Goal: Book appointment/travel/reservation

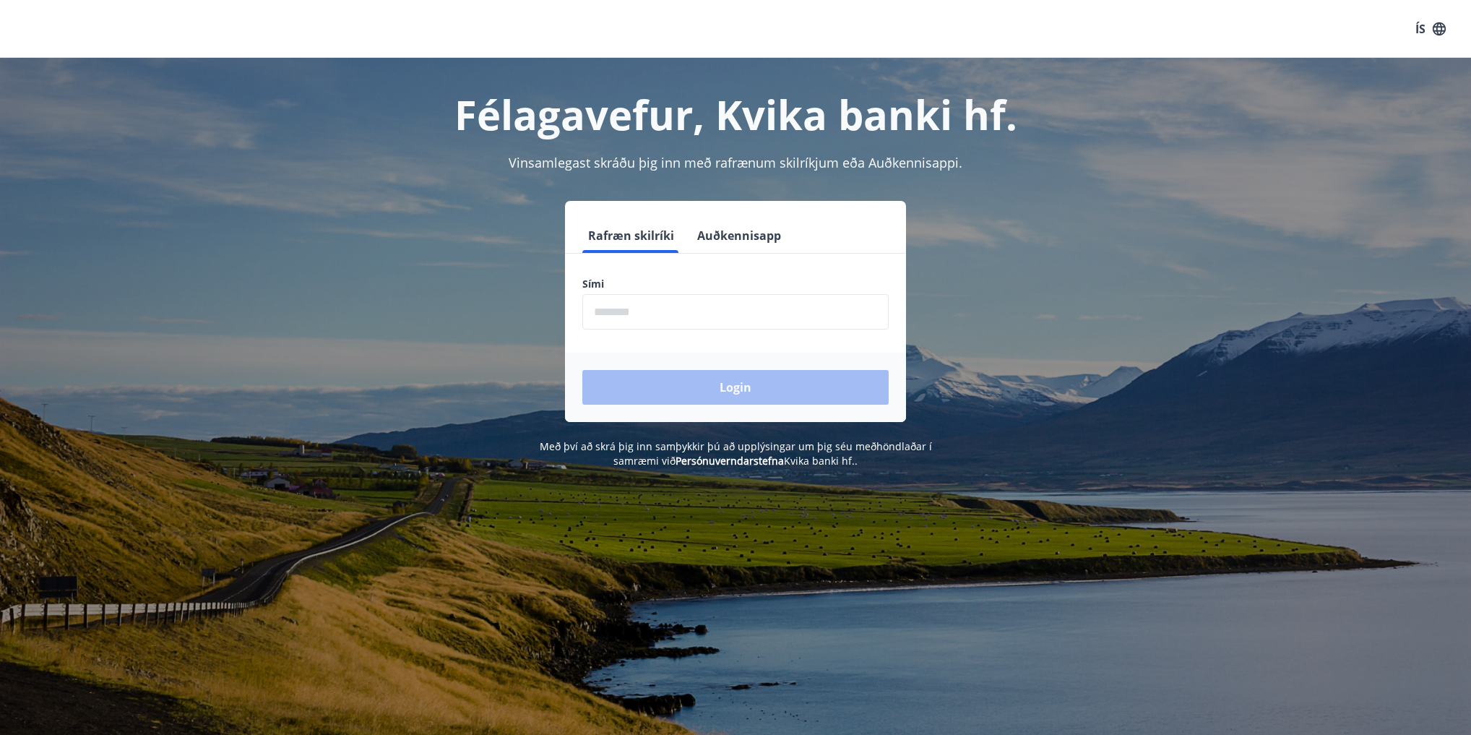
click at [708, 314] on input "phone" at bounding box center [735, 311] width 306 height 35
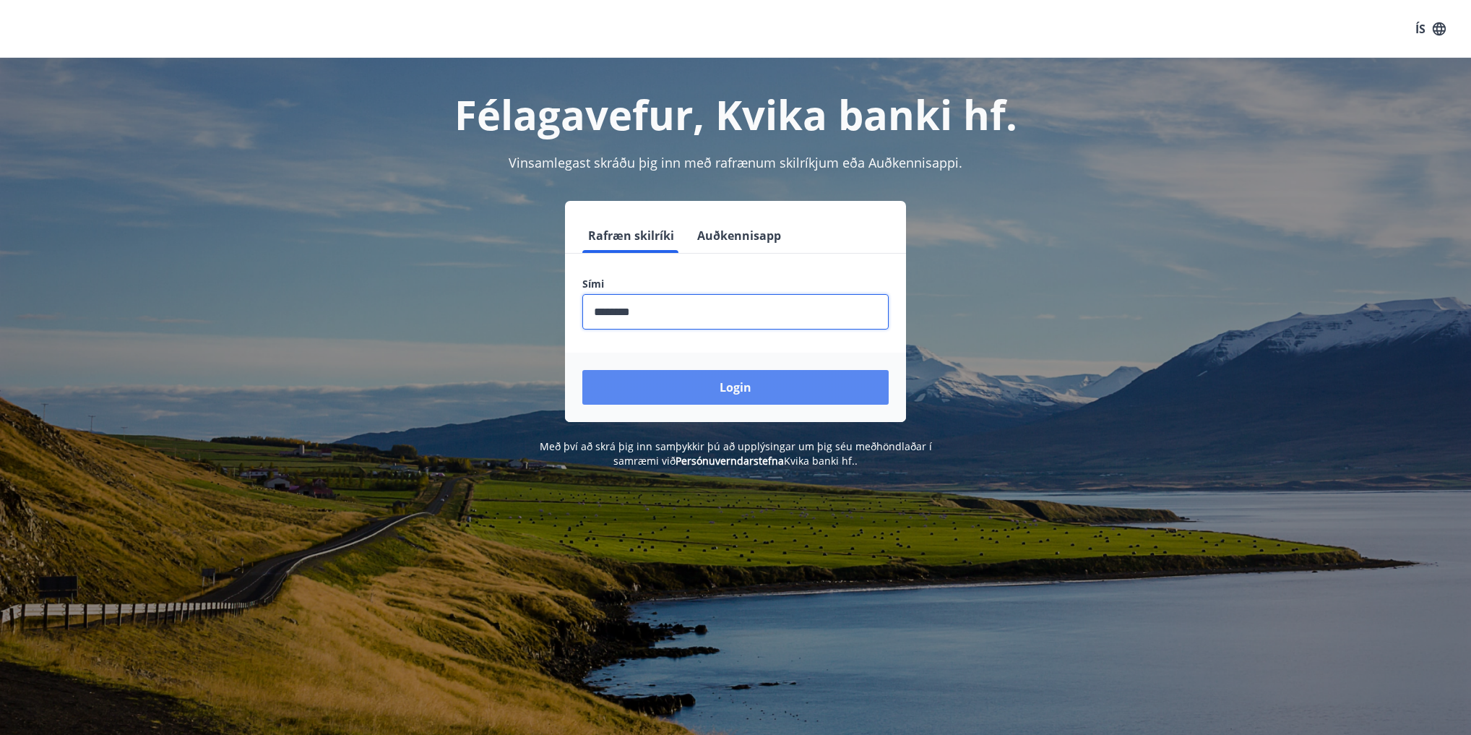
type input "********"
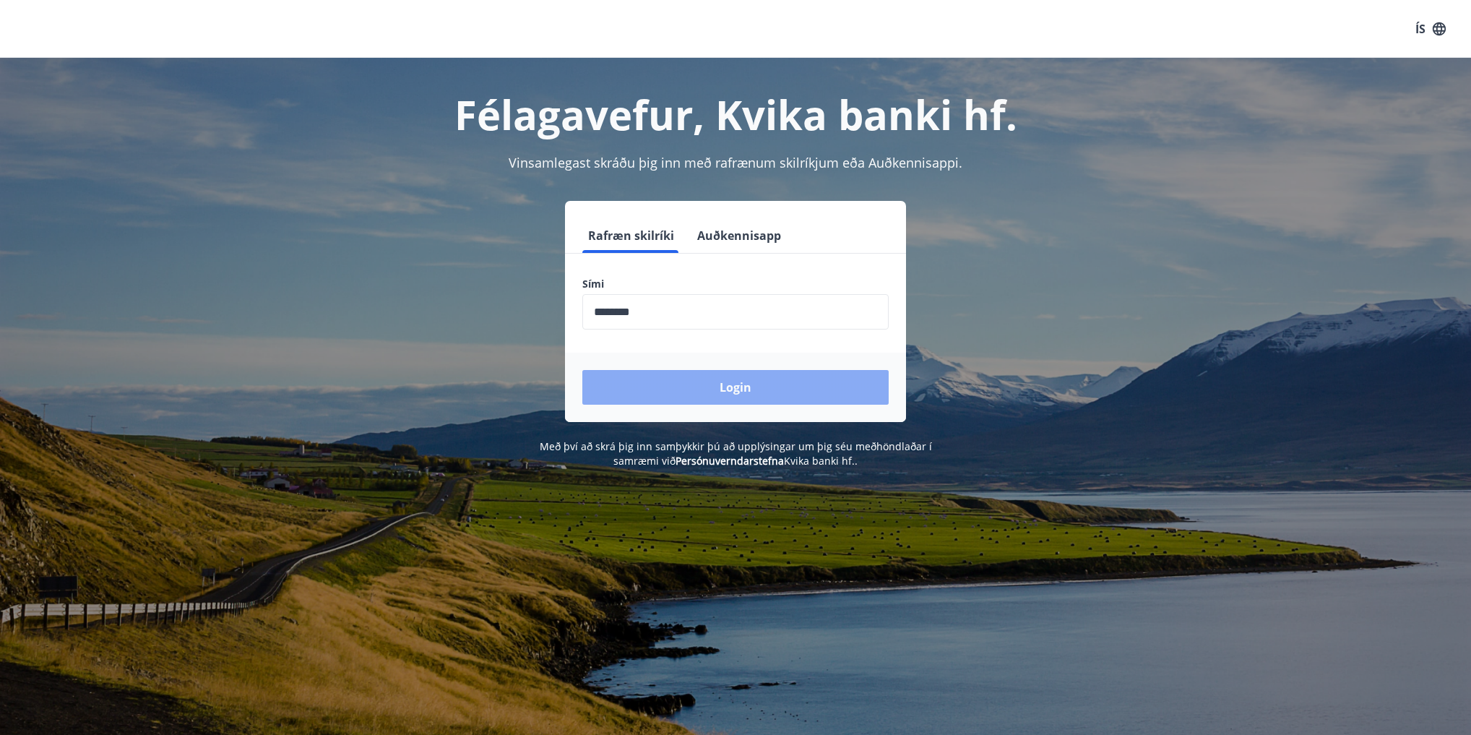
click at [746, 388] on button "Login" at bounding box center [735, 387] width 306 height 35
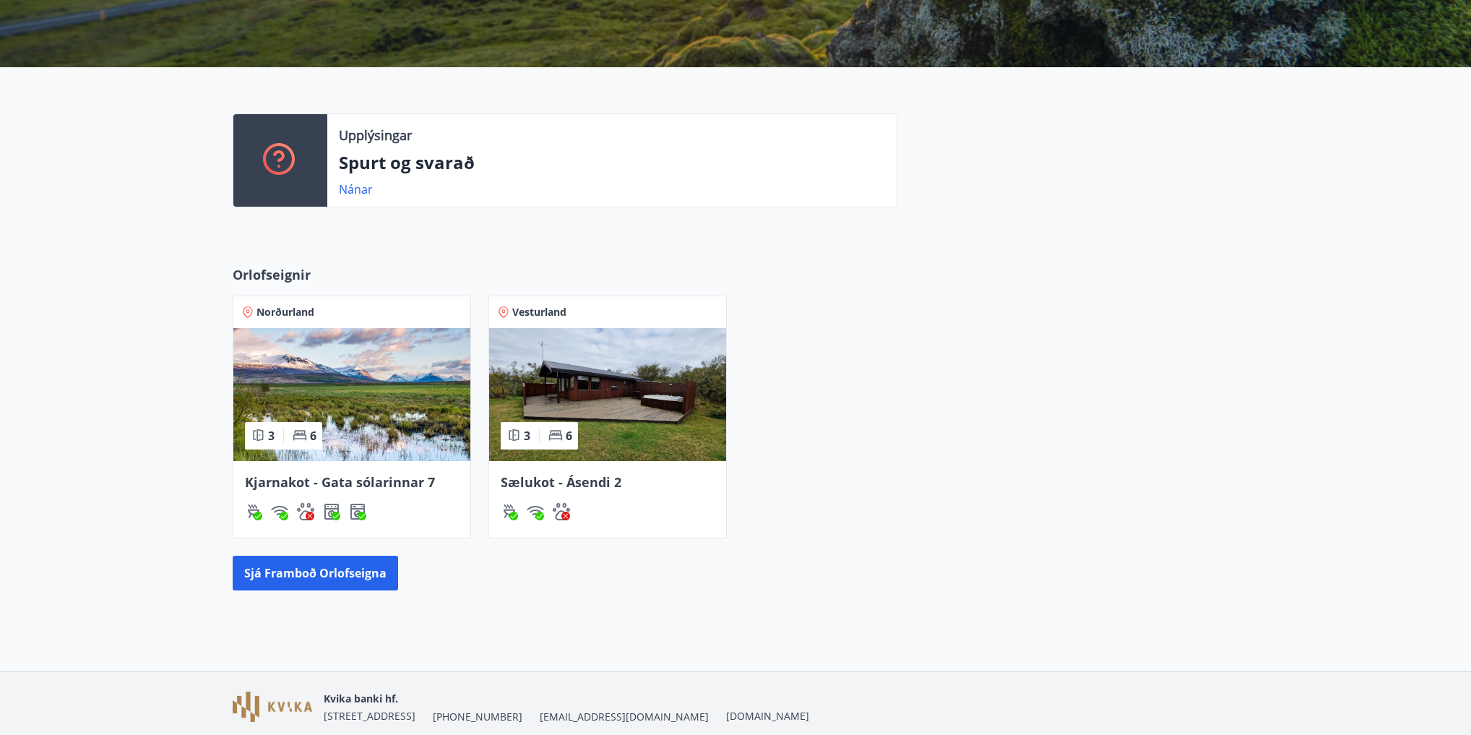
scroll to position [289, 0]
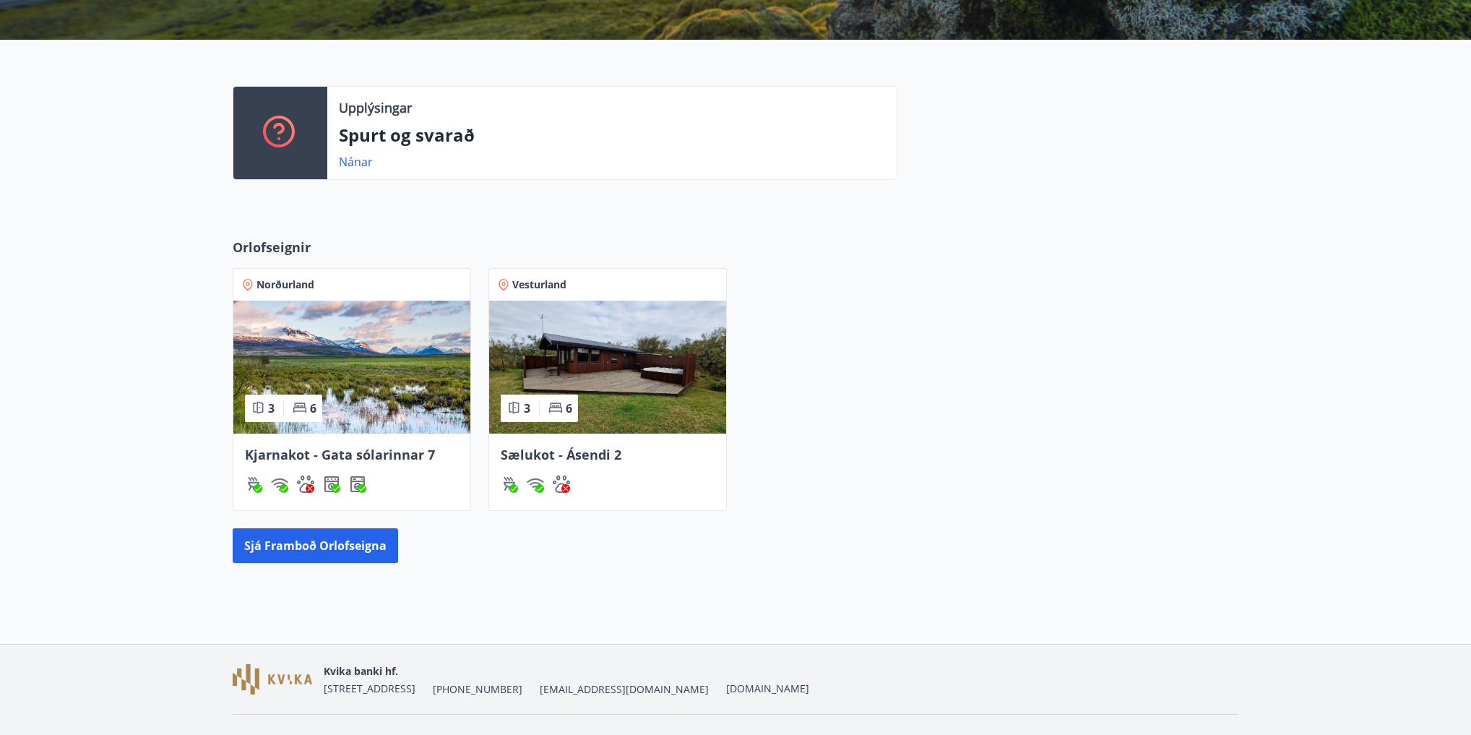
click at [323, 456] on span "Kjarnakot - Gata sólarinnar 7" at bounding box center [340, 454] width 190 height 17
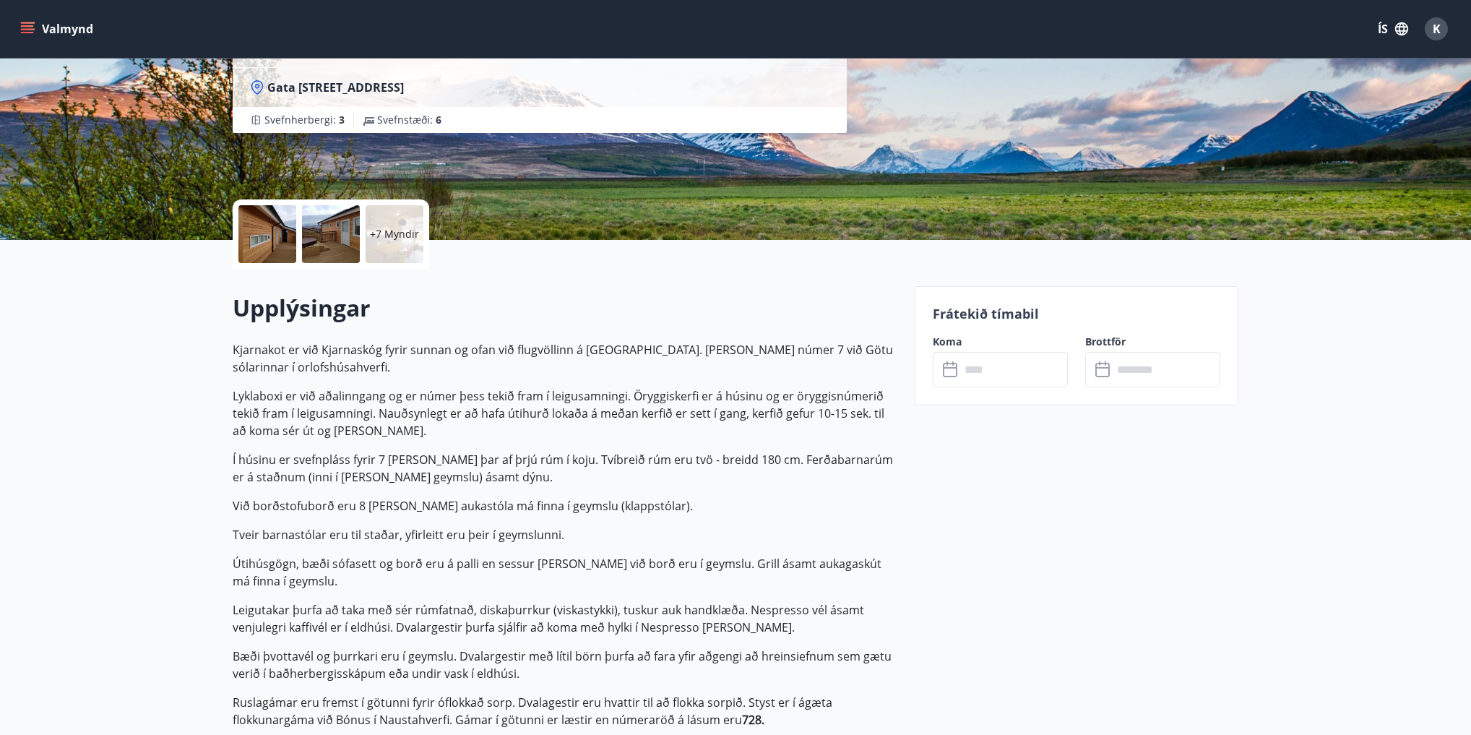
scroll to position [289, 0]
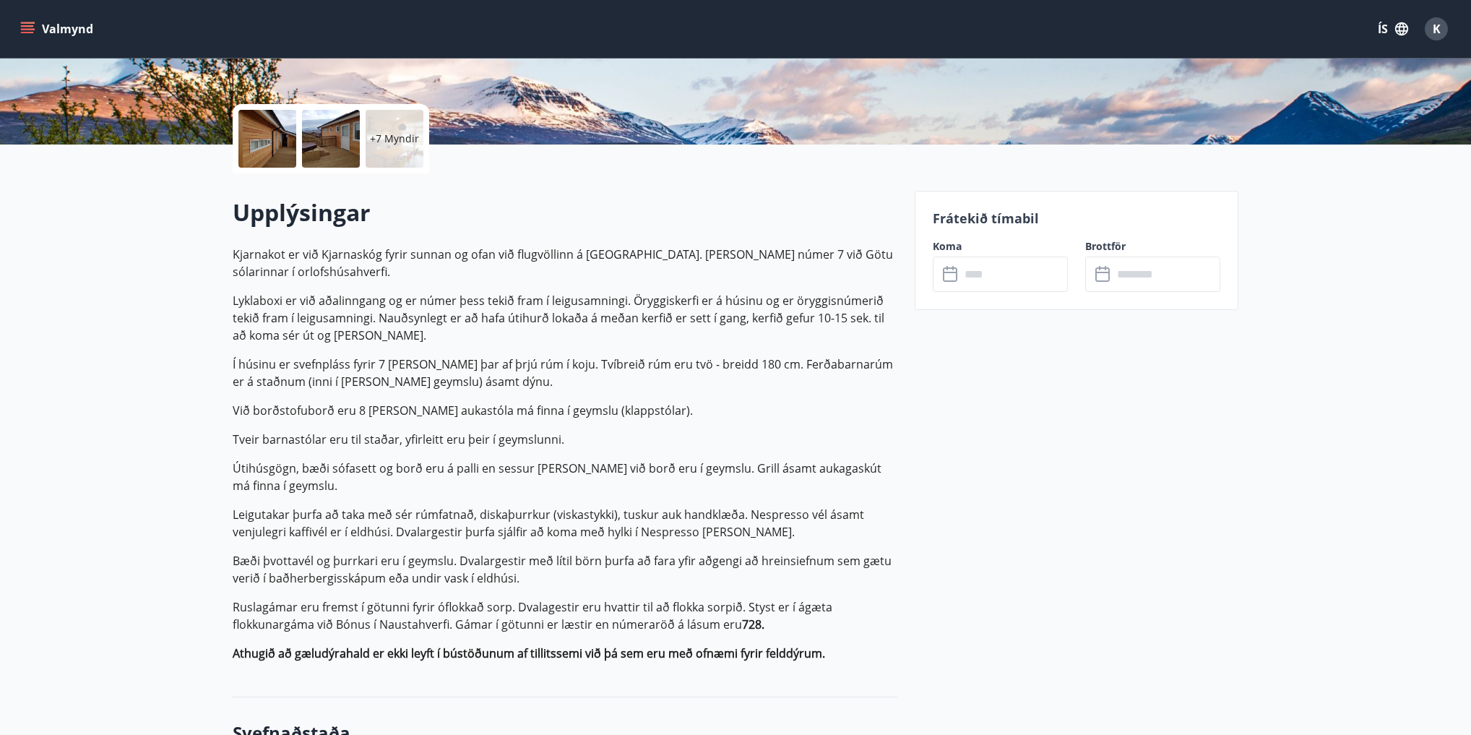
click at [984, 272] on input "text" at bounding box center [1014, 274] width 108 height 35
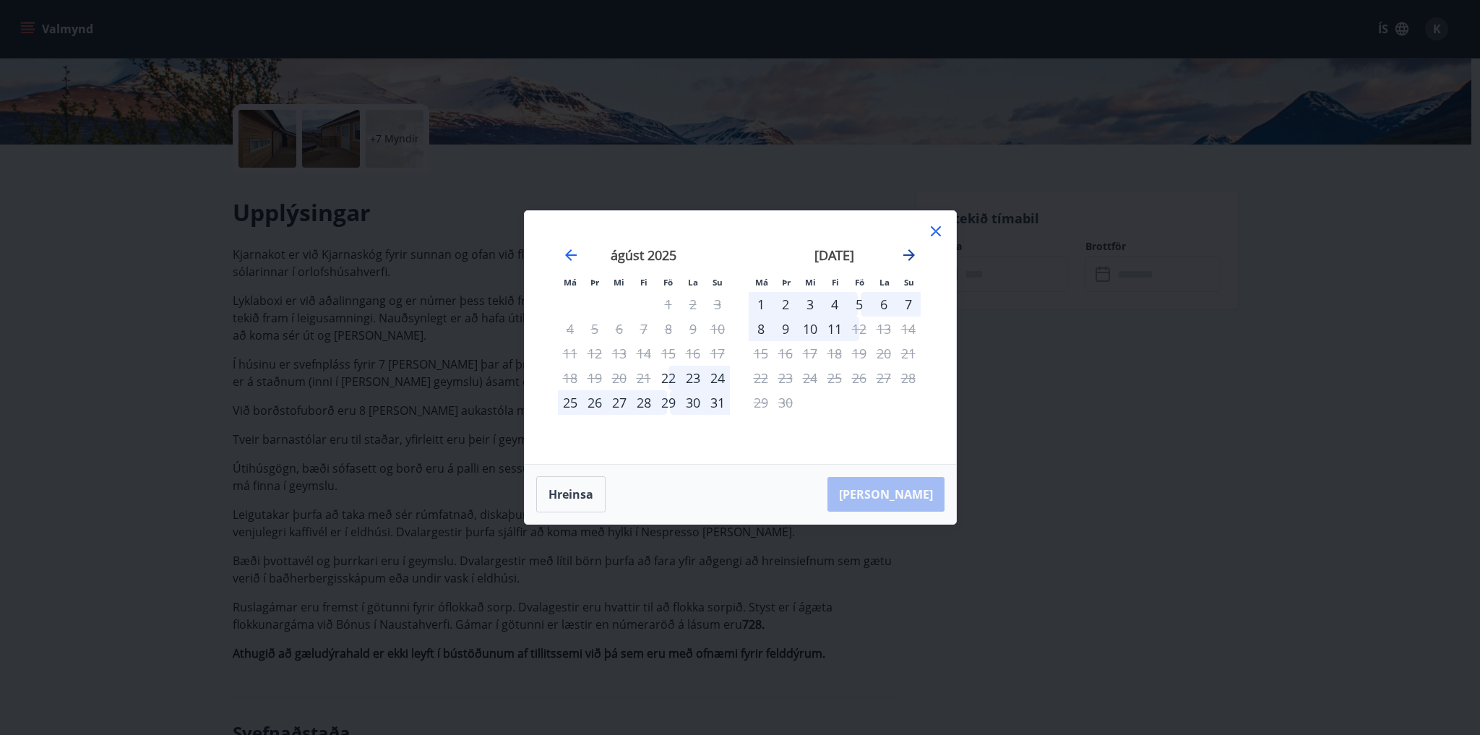
click at [910, 257] on icon "Move forward to switch to the next month." at bounding box center [908, 254] width 17 height 17
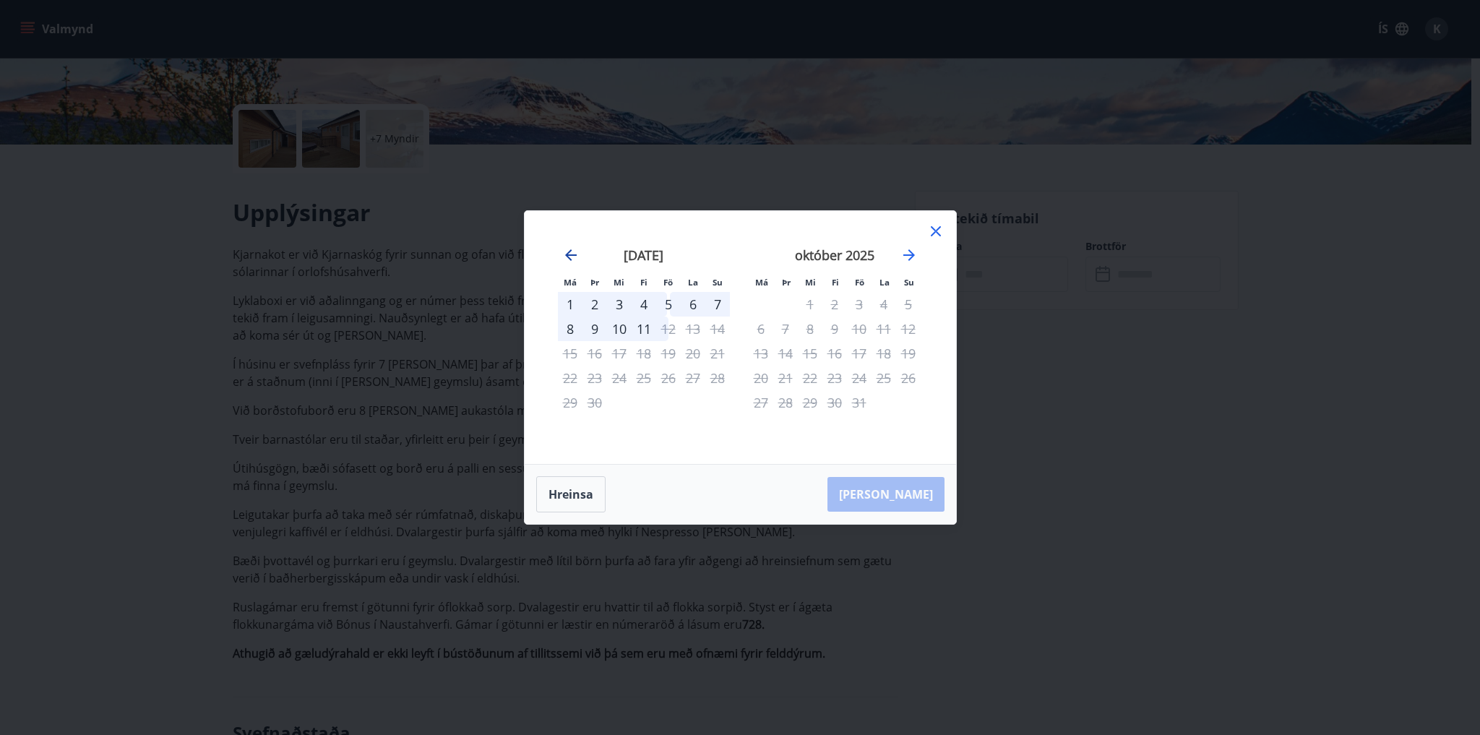
click at [566, 255] on icon "Move backward to switch to the previous month." at bounding box center [571, 255] width 12 height 12
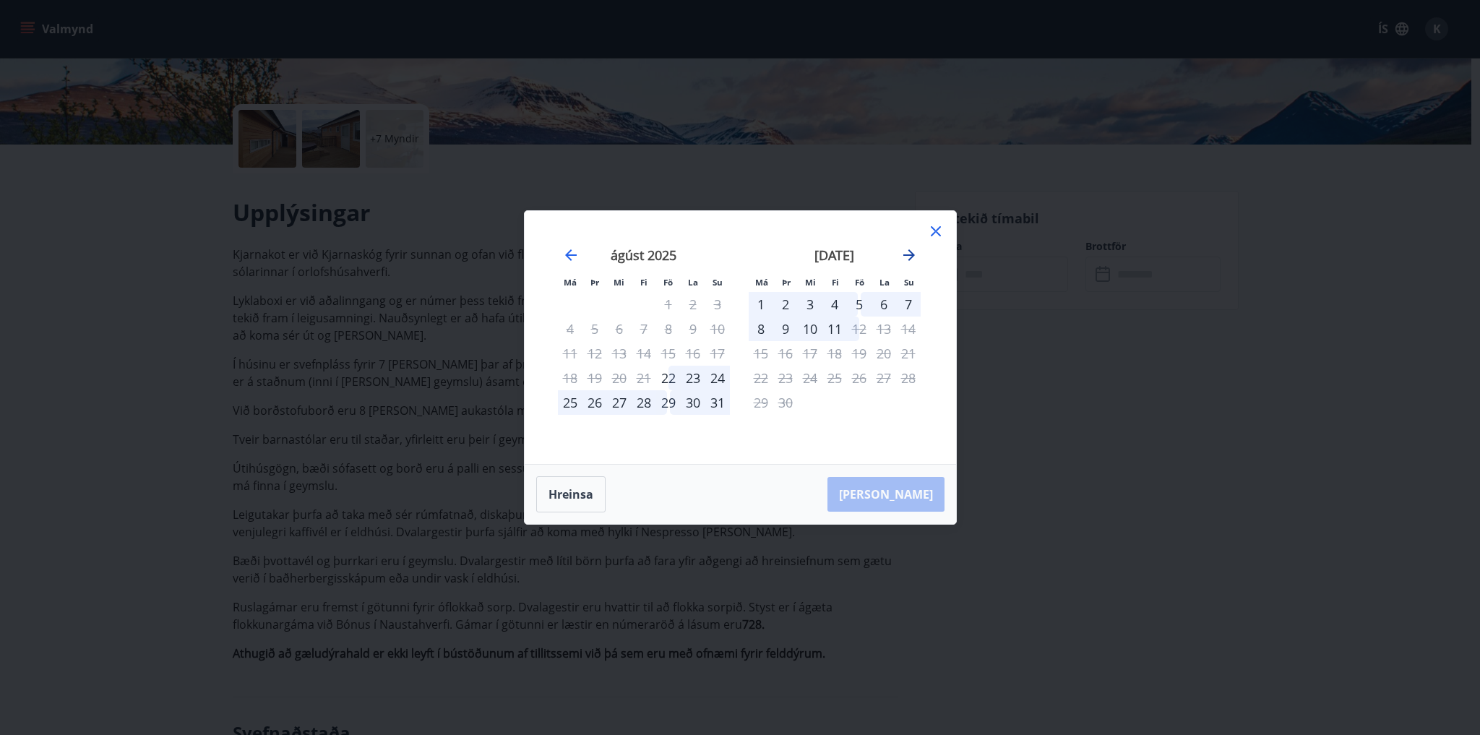
click at [908, 259] on icon "Move forward to switch to the next month." at bounding box center [908, 254] width 17 height 17
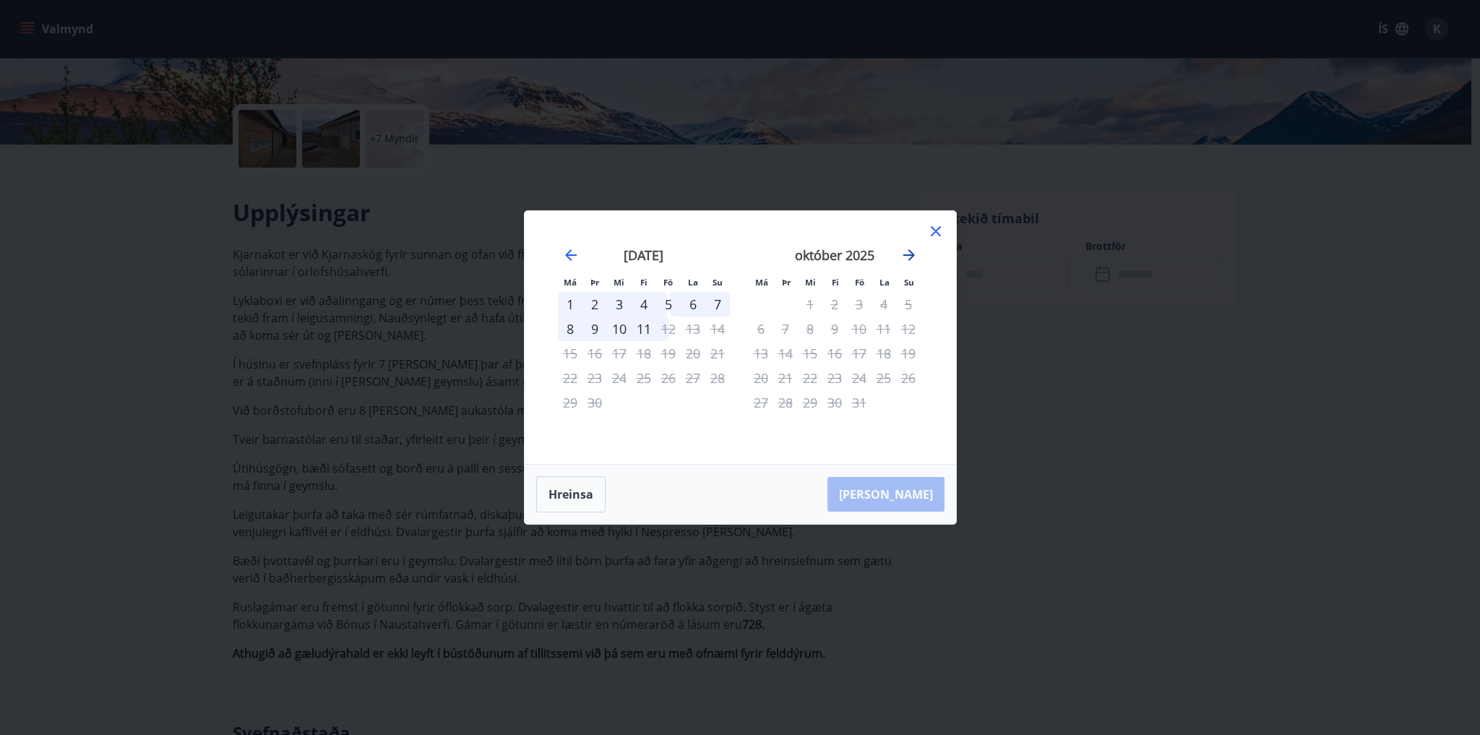
click at [908, 259] on icon "Move forward to switch to the next month." at bounding box center [908, 254] width 17 height 17
click at [567, 251] on icon "Move backward to switch to the previous month." at bounding box center [570, 254] width 17 height 17
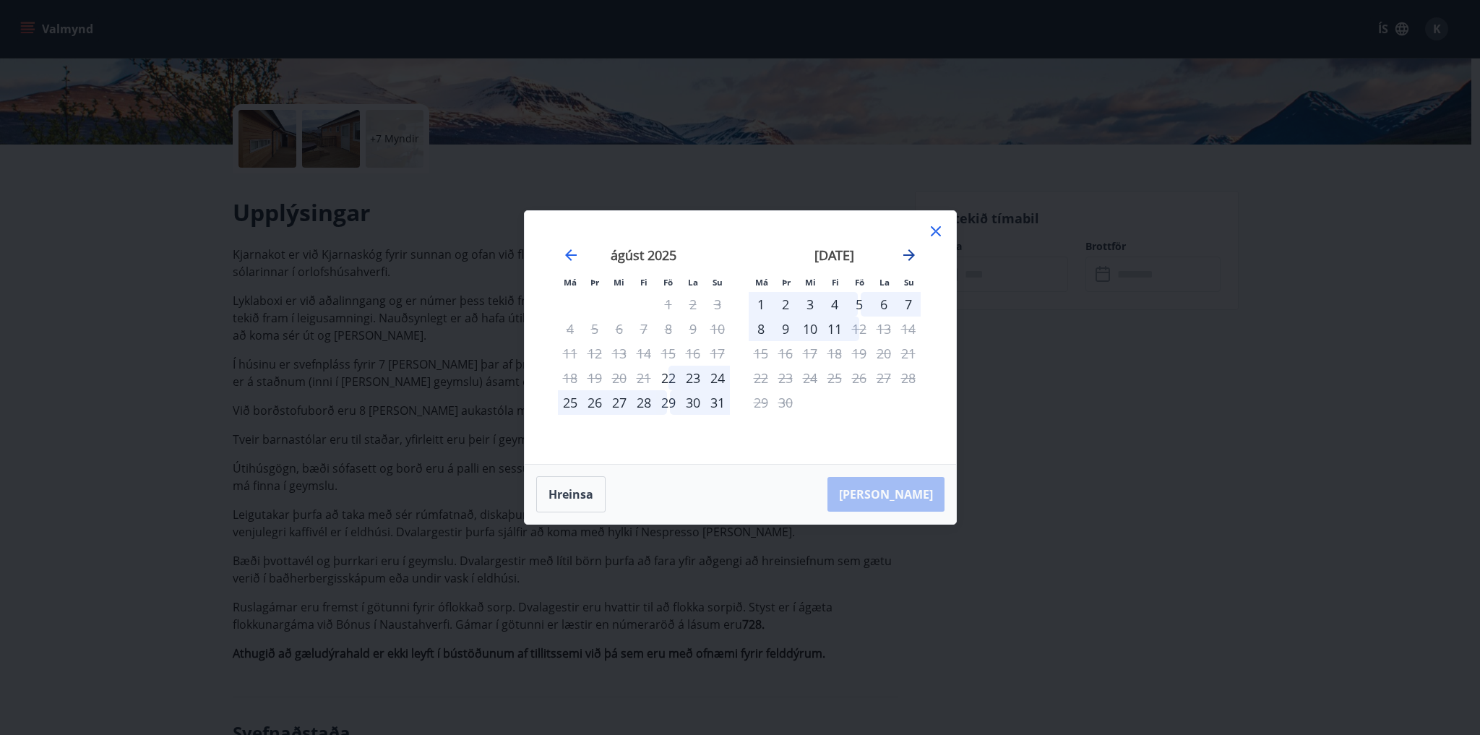
click at [911, 260] on icon "Move forward to switch to the next month." at bounding box center [908, 254] width 17 height 17
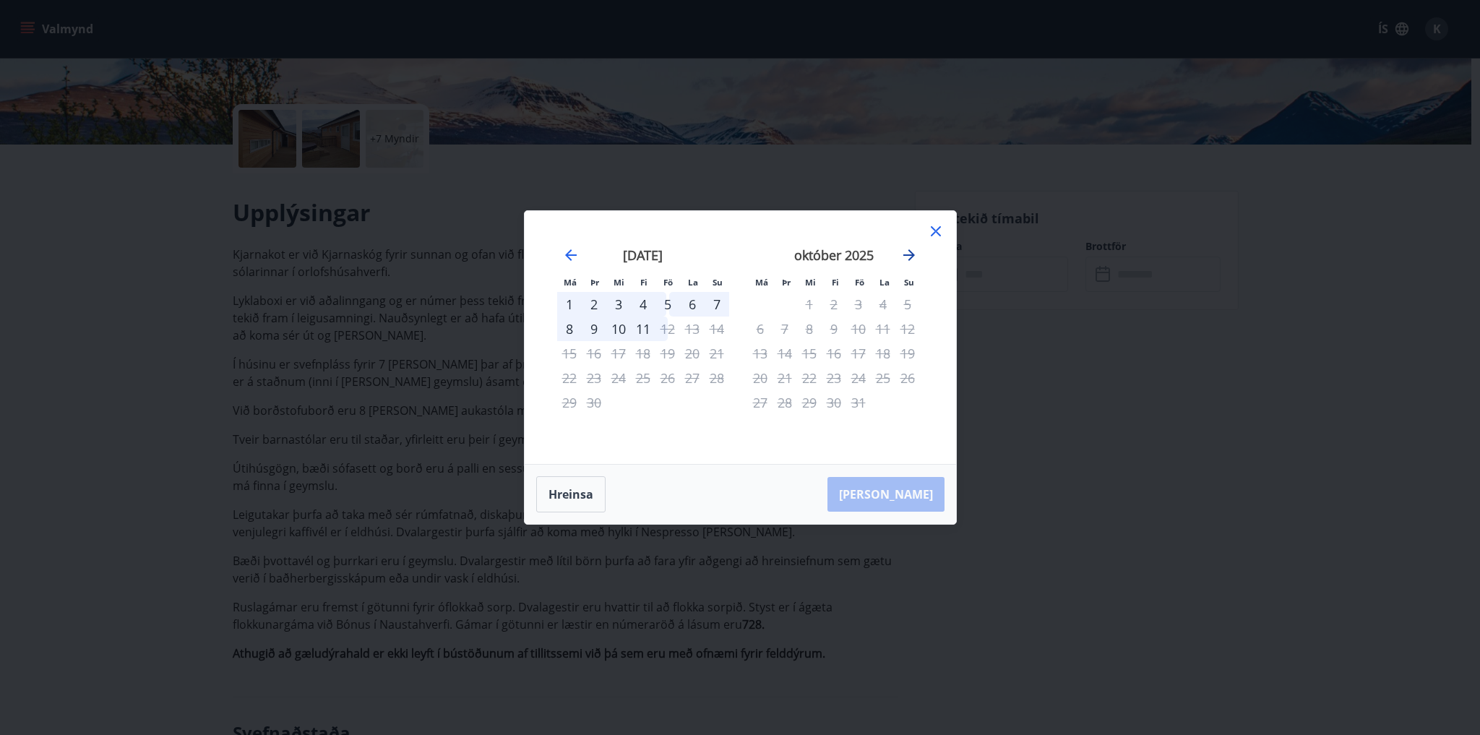
click at [911, 260] on icon "Move forward to switch to the next month." at bounding box center [908, 254] width 17 height 17
click at [938, 228] on icon at bounding box center [936, 231] width 10 height 10
